Goal: Task Accomplishment & Management: Complete application form

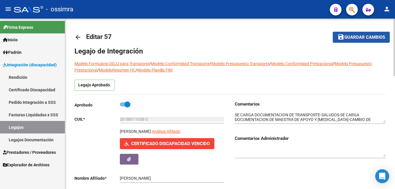
click at [376, 35] on span "Guardar cambios" at bounding box center [364, 37] width 41 height 5
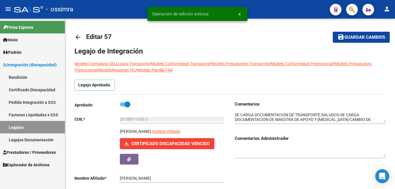
click at [25, 125] on link "Legajos" at bounding box center [32, 127] width 65 height 12
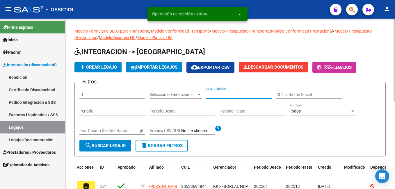
click at [221, 95] on input "CUIL / Apellido" at bounding box center [239, 94] width 66 height 5
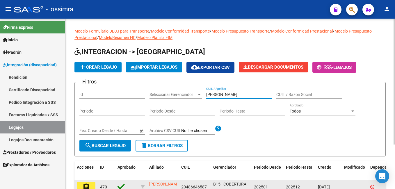
type input "LARDONE"
click at [90, 186] on button "assignment" at bounding box center [86, 187] width 19 height 10
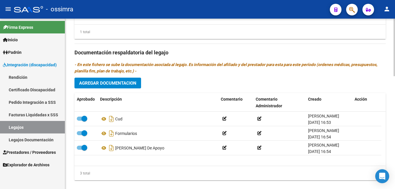
scroll to position [334, 0]
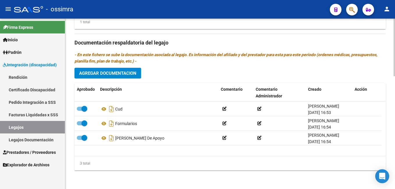
click at [121, 74] on span "Agregar Documentacion" at bounding box center [107, 73] width 57 height 5
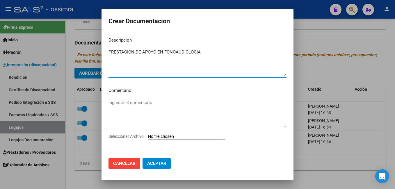
type textarea "PRESTACION DE APOYO EN FONOAUDIOLOGIA"
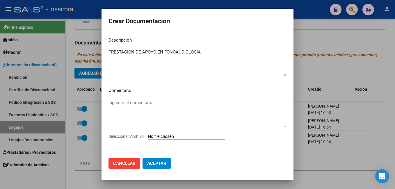
click at [162, 137] on input "Seleccionar Archivo" at bounding box center [186, 137] width 77 height 6
type input "C:\fakepath\pdf3 lardone fono ok (1)_1.pdf"
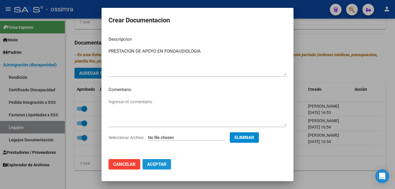
click at [158, 164] on span "Aceptar" at bounding box center [156, 164] width 19 height 5
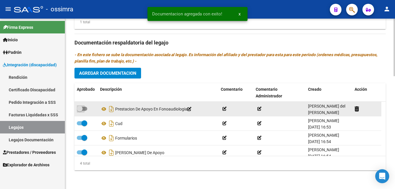
click at [81, 109] on span at bounding box center [80, 109] width 6 height 6
click at [80, 111] on input "checkbox" at bounding box center [79, 111] width 0 height 0
checkbox input "true"
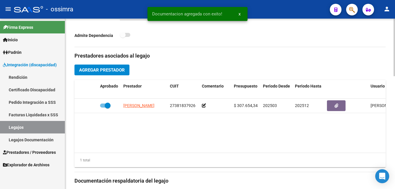
scroll to position [194, 0]
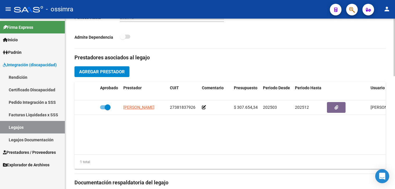
click at [386, 95] on div "arrow_back Editar 470 save Guardar cambios Legajo de Integración Modelo Formula…" at bounding box center [230, 76] width 331 height 504
click at [117, 70] on span "Agregar Prestador" at bounding box center [102, 71] width 46 height 5
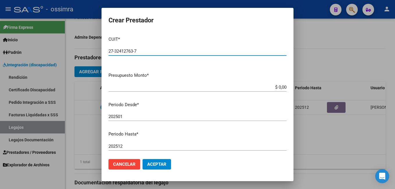
type input "27-32412763-7"
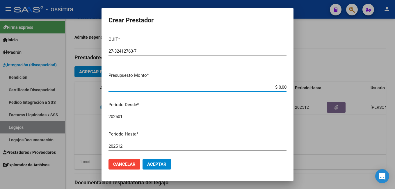
click at [281, 87] on input "$ 0,00" at bounding box center [197, 87] width 178 height 5
type input "$ 12.370,61"
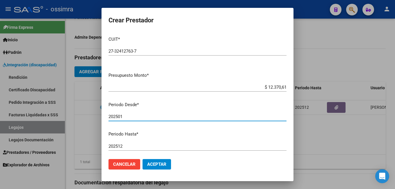
click at [128, 116] on input "202501" at bounding box center [197, 116] width 178 height 5
type input "202503"
click at [156, 167] on span "Aceptar" at bounding box center [156, 164] width 19 height 5
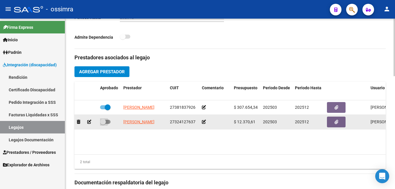
click at [104, 123] on span at bounding box center [103, 122] width 6 height 6
click at [103, 124] on input "checkbox" at bounding box center [103, 124] width 0 height 0
checkbox input "true"
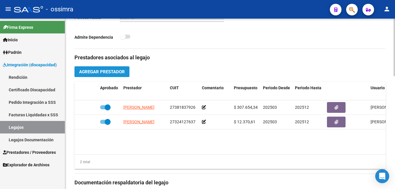
click at [107, 68] on button "Agregar Prestador" at bounding box center [101, 71] width 55 height 11
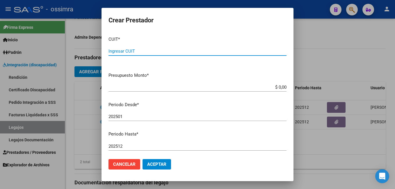
click at [125, 164] on span "Cancelar" at bounding box center [124, 164] width 22 height 5
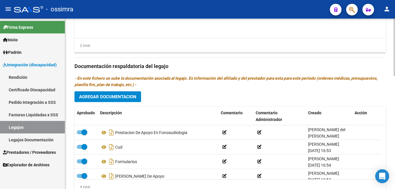
scroll to position [312, 0]
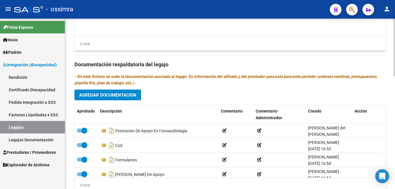
click at [394, 139] on html "menu - ossimra person Firma Express Inicio Instructivos Contacto OS Padrón Afil…" at bounding box center [197, 94] width 395 height 189
click at [119, 98] on span "Agregar Documentacion" at bounding box center [107, 94] width 57 height 5
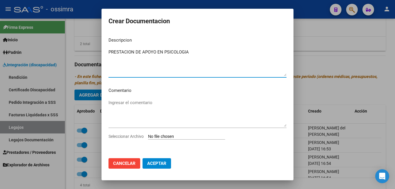
type textarea "PRESTACION DE APOYO EN PSICOLOGIA"
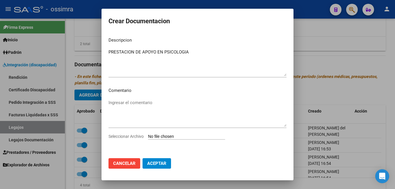
click at [171, 133] on div "Ingresar el comentario" at bounding box center [197, 115] width 178 height 35
click at [170, 136] on input "Seleccionar Archivo" at bounding box center [186, 137] width 77 height 6
type input "C:\fakepath\Pdf3 lardone psico (1).pdf"
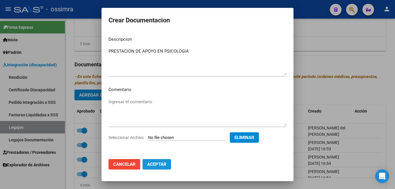
click at [155, 167] on button "Aceptar" at bounding box center [156, 164] width 28 height 10
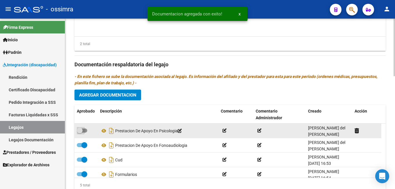
click at [82, 130] on span at bounding box center [80, 131] width 6 height 6
click at [80, 133] on input "checkbox" at bounding box center [79, 133] width 0 height 0
checkbox input "true"
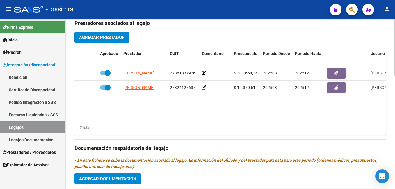
scroll to position [228, 0]
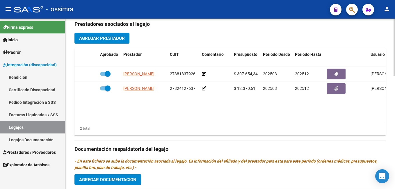
click at [394, 113] on div at bounding box center [393, 125] width 1 height 58
click at [124, 38] on span "Agregar Prestador" at bounding box center [102, 38] width 46 height 5
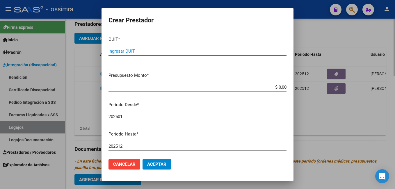
paste input "20-33977604-1"
type input "20-33977604-1"
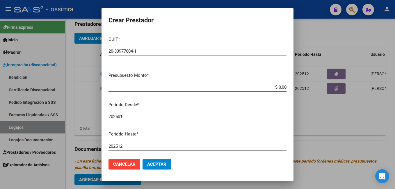
click at [280, 87] on input "$ 0,00" at bounding box center [197, 87] width 178 height 5
type input "$ 12.370,61"
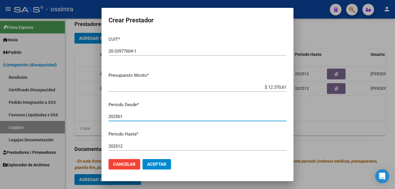
click at [126, 117] on input "202501" at bounding box center [197, 116] width 178 height 5
type input "202503"
click at [153, 164] on span "Aceptar" at bounding box center [156, 164] width 19 height 5
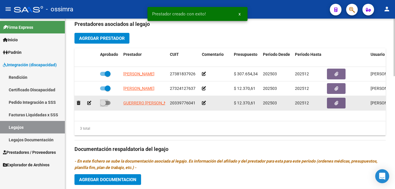
click at [103, 103] on span at bounding box center [103, 103] width 6 height 6
click at [103, 105] on input "checkbox" at bounding box center [103, 105] width 0 height 0
checkbox input "true"
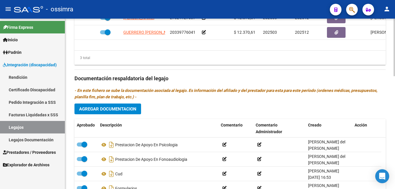
scroll to position [334, 0]
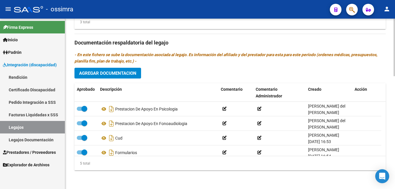
click at [394, 166] on html "menu - ossimra person Firma Express Inicio Instructivos Contacto OS Padrón Afil…" at bounding box center [197, 94] width 395 height 189
click at [126, 73] on span "Agregar Documentacion" at bounding box center [107, 73] width 57 height 5
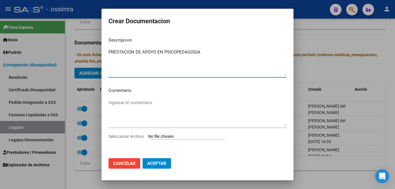
type textarea "PRESTACION DE APOYO EN PSICOPEDAGOGIA"
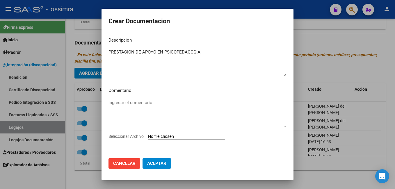
click at [157, 139] on input "Seleccionar Archivo" at bounding box center [186, 137] width 77 height 6
type input "C:\fakepath\pdf3 psicope ldorne (1).pdf"
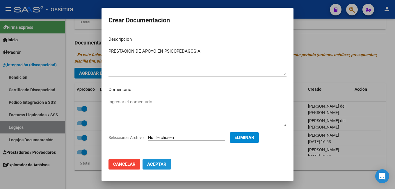
click at [153, 164] on span "Aceptar" at bounding box center [156, 164] width 19 height 5
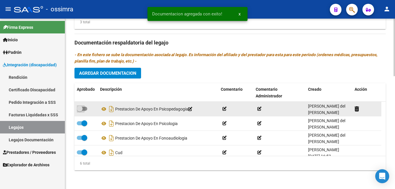
click at [80, 109] on span at bounding box center [80, 109] width 6 height 6
click at [80, 111] on input "checkbox" at bounding box center [79, 111] width 0 height 0
checkbox input "true"
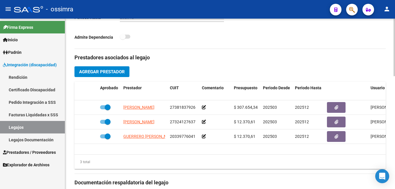
click at [391, 93] on div "arrow_back Editar 470 save Guardar cambios Legajo de Integración Modelo Formula…" at bounding box center [230, 76] width 331 height 504
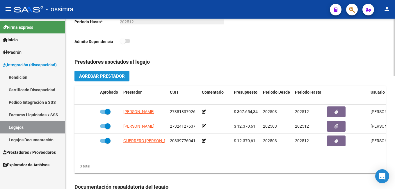
click at [119, 75] on span "Agregar Prestador" at bounding box center [102, 76] width 46 height 5
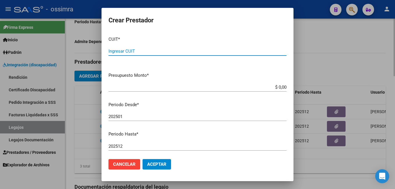
paste input "27-24671744-9"
type input "27-24671744-9"
click at [281, 90] on input "$ 0,00" at bounding box center [197, 87] width 178 height 5
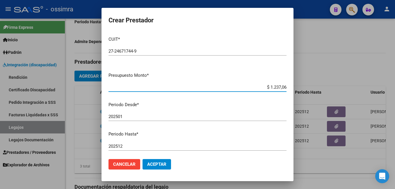
type input "$ 12.370,61"
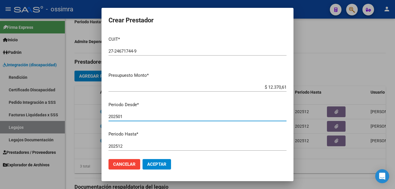
click at [143, 115] on input "202501" at bounding box center [197, 116] width 178 height 5
type input "202503"
click at [151, 162] on span "Aceptar" at bounding box center [156, 164] width 19 height 5
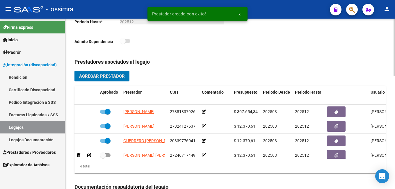
scroll to position [10, 0]
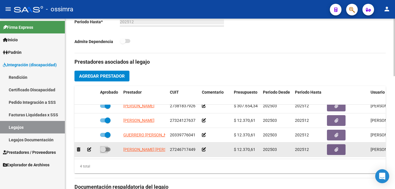
click at [103, 146] on span at bounding box center [103, 149] width 6 height 6
click at [103, 151] on input "checkbox" at bounding box center [103, 151] width 0 height 0
checkbox input "true"
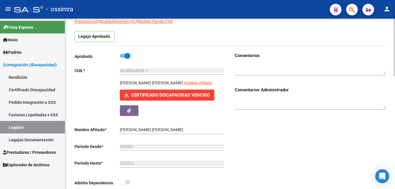
scroll to position [0, 0]
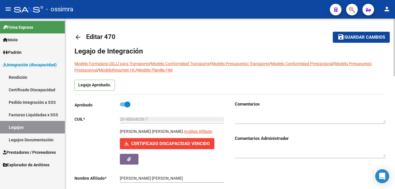
click at [394, 0] on html "menu - ossimra person Firma Express Inicio Instructivos Contacto OS Padrón Afil…" at bounding box center [197, 94] width 395 height 189
click at [336, 42] on button "save Guardar cambios" at bounding box center [360, 37] width 57 height 11
click at [359, 34] on button "save Guardar cambios" at bounding box center [360, 37] width 57 height 11
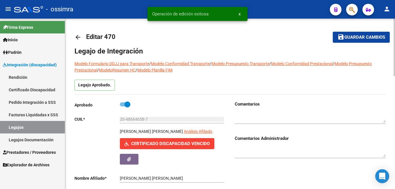
click at [359, 34] on button "save Guardar cambios" at bounding box center [360, 37] width 57 height 11
click at [359, 34] on button "save Guardar cambios" at bounding box center [357, 37] width 65 height 11
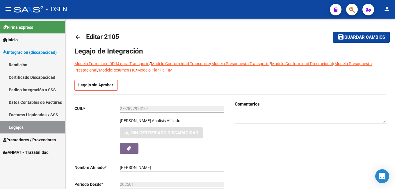
scroll to position [323, 0]
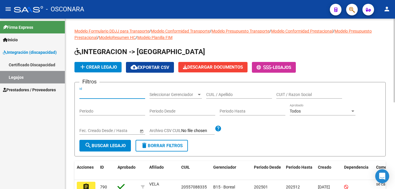
click at [95, 95] on input "Id" at bounding box center [112, 94] width 66 height 5
type input "787"
click at [103, 146] on span "search Buscar Legajo" at bounding box center [105, 145] width 41 height 5
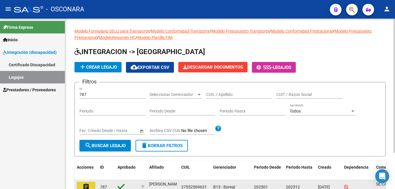
click at [88, 186] on mat-icon "assignment" at bounding box center [86, 186] width 7 height 7
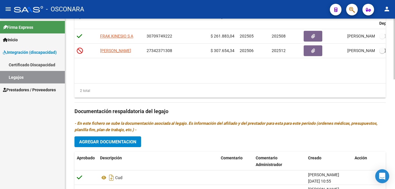
scroll to position [220, 0]
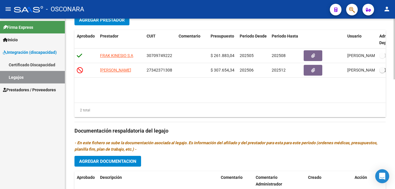
click at [394, 127] on div at bounding box center [393, 127] width 1 height 61
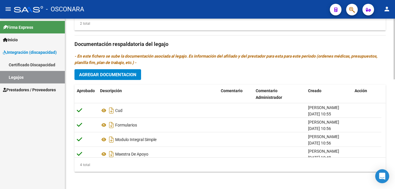
scroll to position [308, 0]
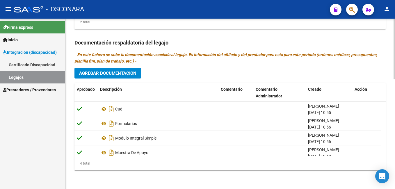
click at [394, 145] on html "menu - OSCONARA person Firma Express Inicio Instructivos Contacto OS Integració…" at bounding box center [197, 94] width 395 height 189
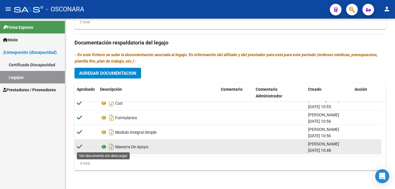
click at [103, 146] on icon at bounding box center [104, 146] width 8 height 7
